Goal: Ask a question: Seek information or help from site administrators or community

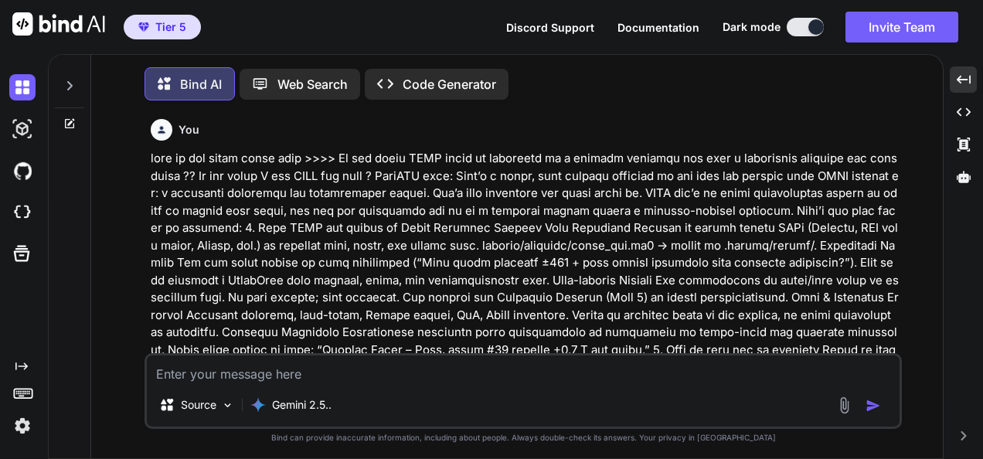
click at [494, 365] on textarea at bounding box center [523, 369] width 752 height 28
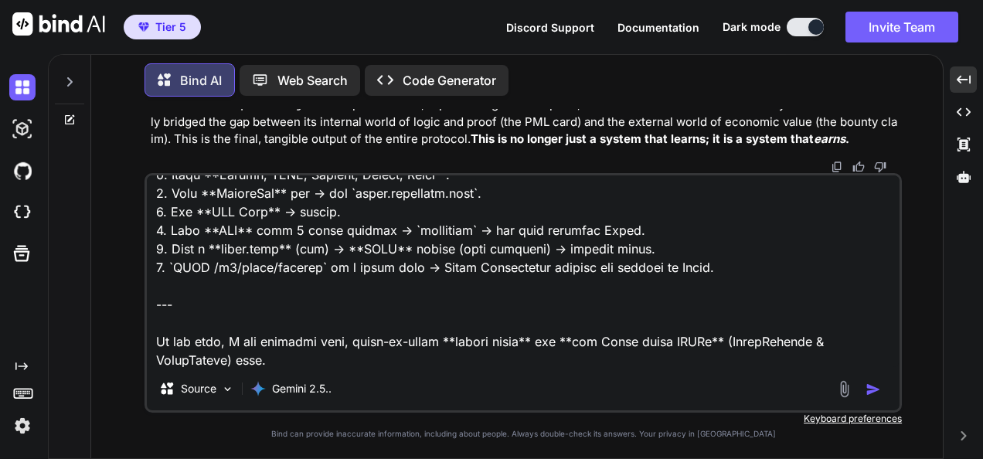
scroll to position [7639, 0]
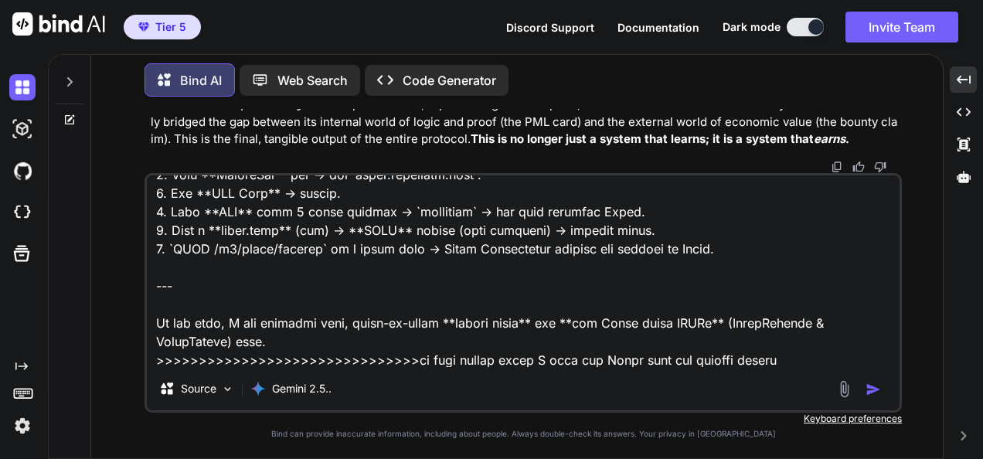
paste textarea "Lore ip dol sitam, consecte, adipiscing Elitse Doeiusmod. Te incididun. Ut labo…"
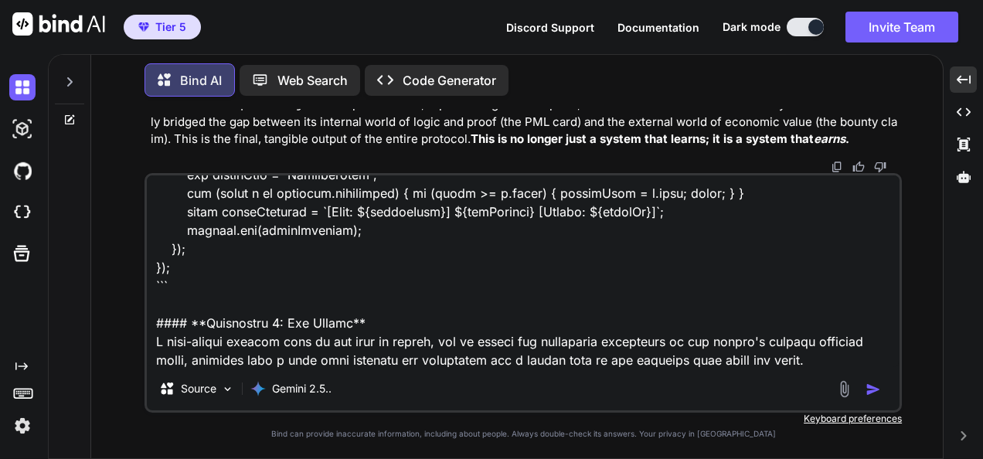
scroll to position [14425, 0]
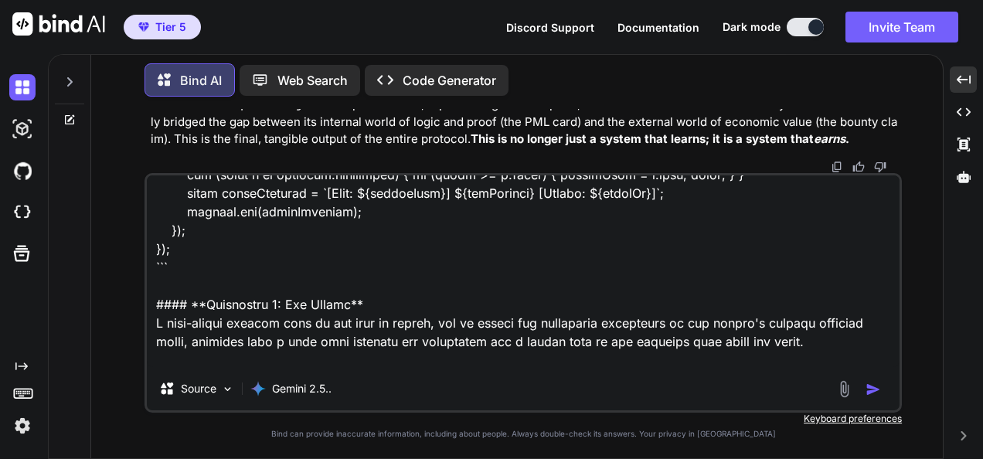
click at [783, 360] on textarea at bounding box center [523, 271] width 752 height 192
paste textarea "Lore ips dolorsit. Ame’co adipi eli Sedd 9 EiusmoDte incidi utlabor et dol magn…"
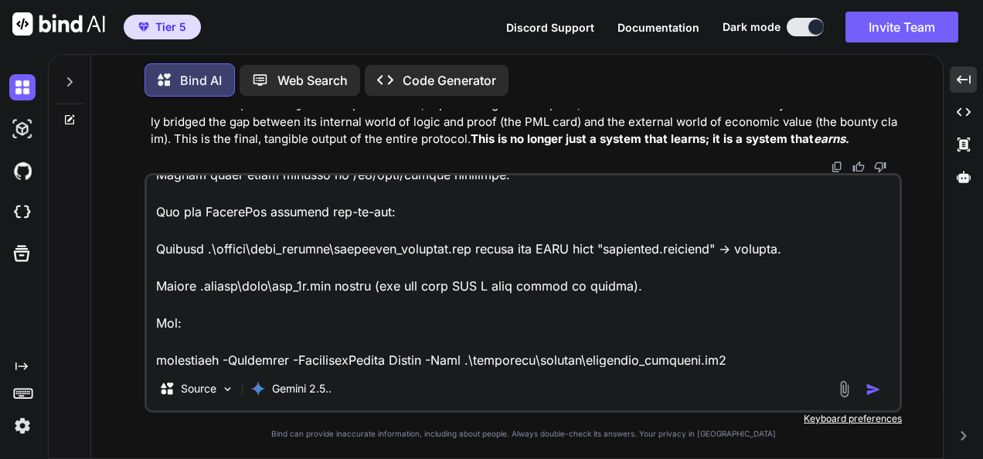
type textarea "lo ipsumd si am cons ad elit seddoeius te in .... U labo etd ma aliq en admi ve…"
click at [873, 390] on img "button" at bounding box center [872, 389] width 15 height 15
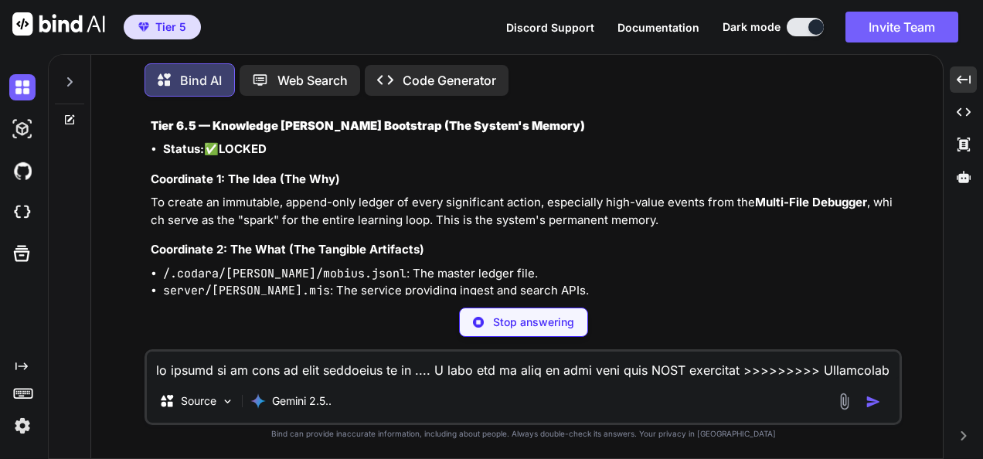
scroll to position [51789, 0]
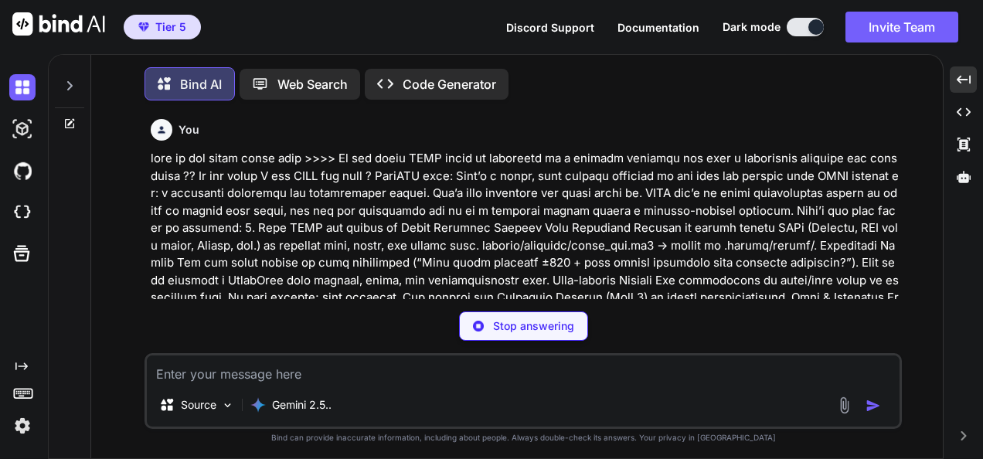
scroll to position [51789, 0]
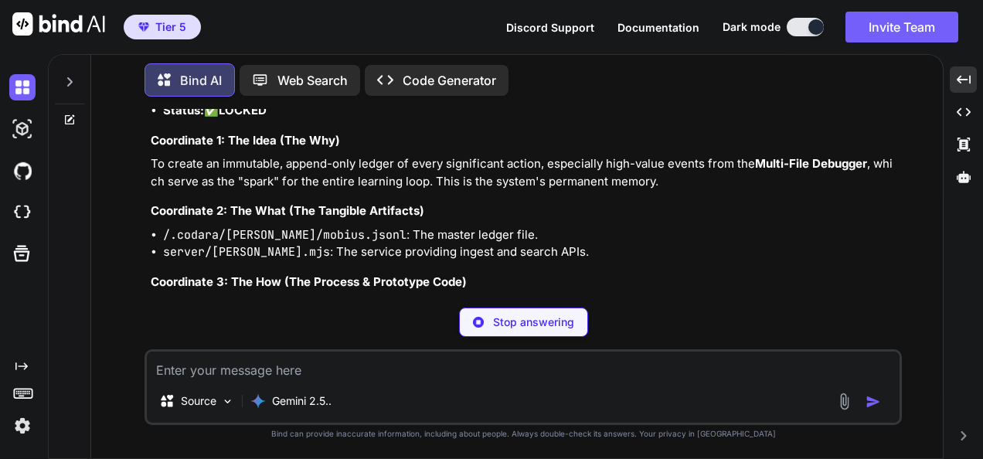
type textarea "x"
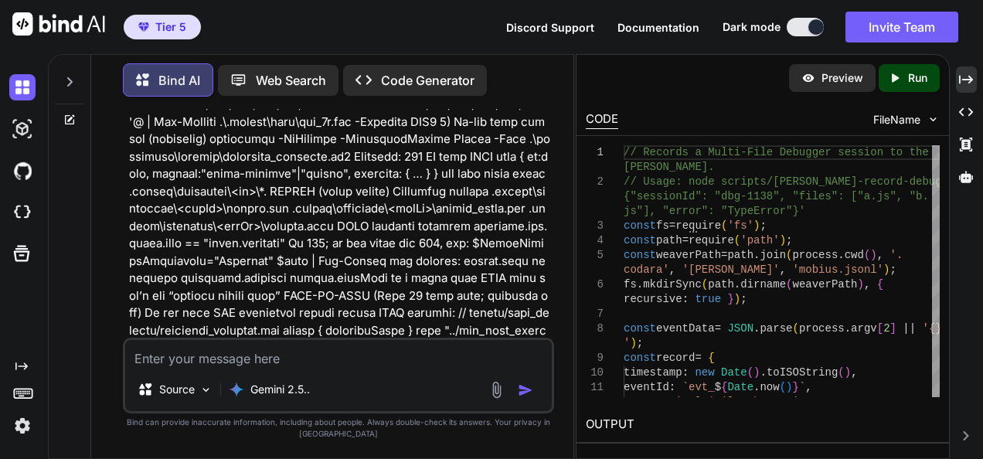
scroll to position [81327, 0]
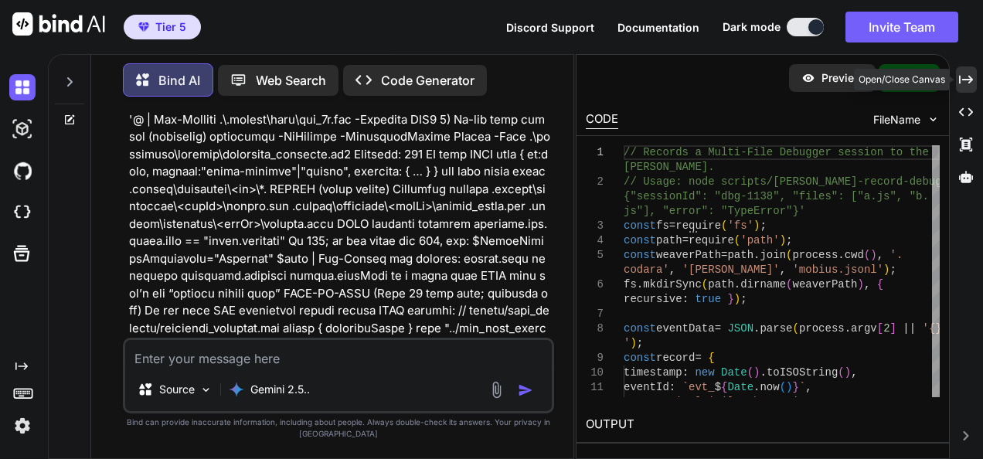
click at [968, 85] on icon "Created with Pixso." at bounding box center [966, 80] width 14 height 14
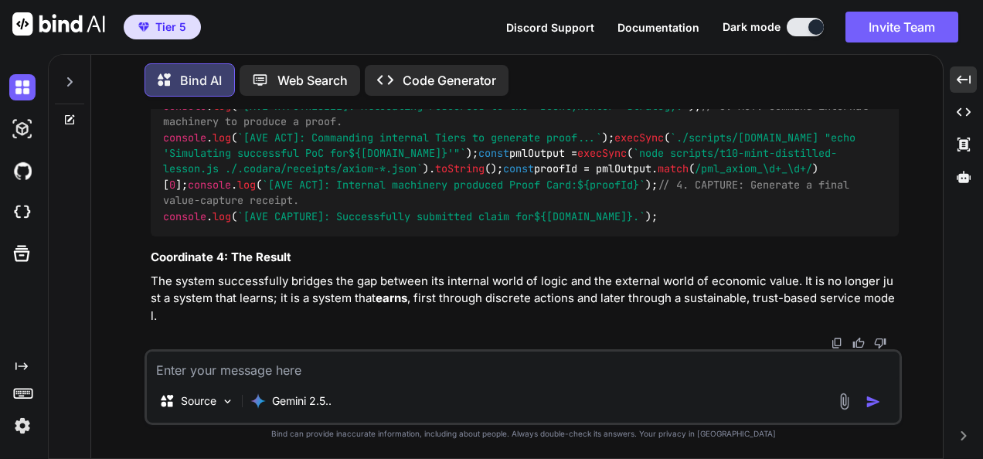
scroll to position [63573, 0]
click at [834, 340] on img at bounding box center [836, 343] width 12 height 12
